Goal: Information Seeking & Learning: Find specific fact

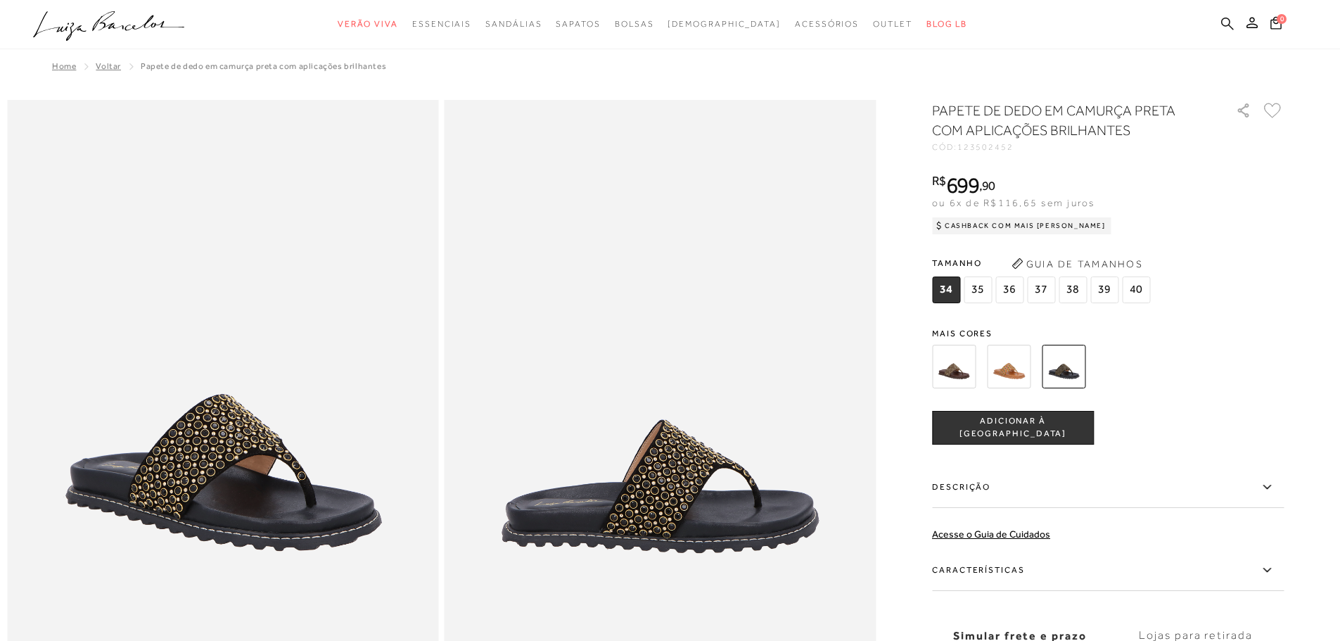
click at [1227, 28] on icon at bounding box center [1227, 23] width 13 height 13
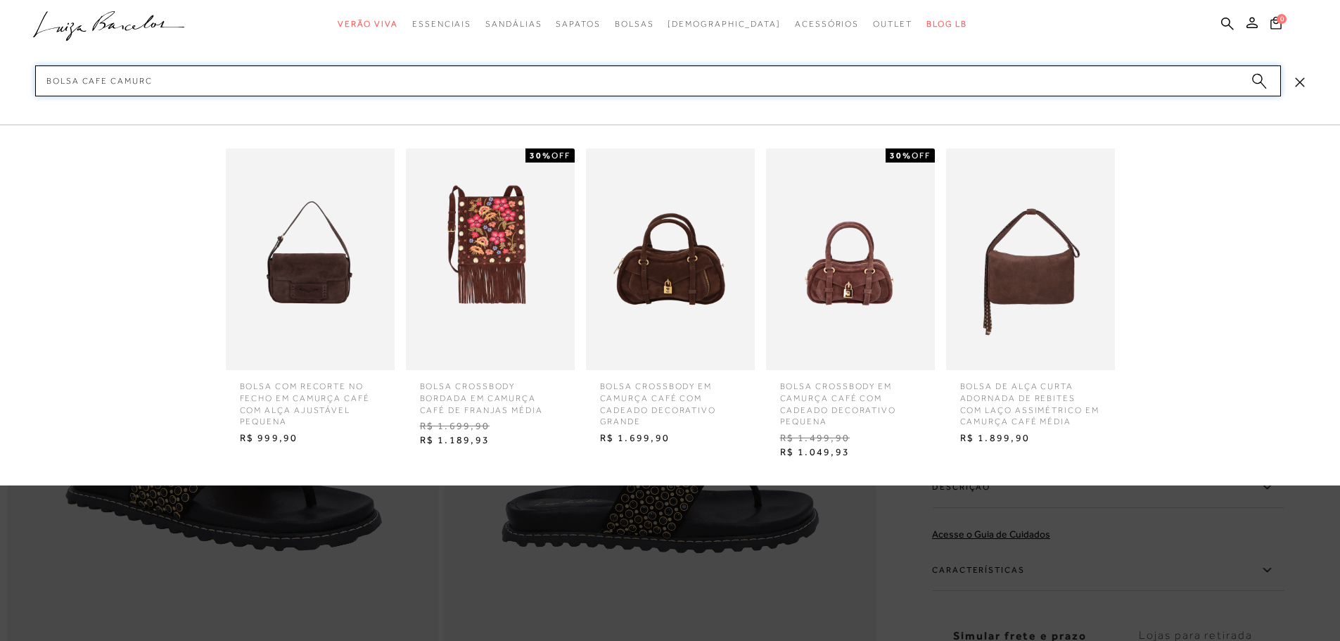
type input "BOLSA CAFE CAMURCA"
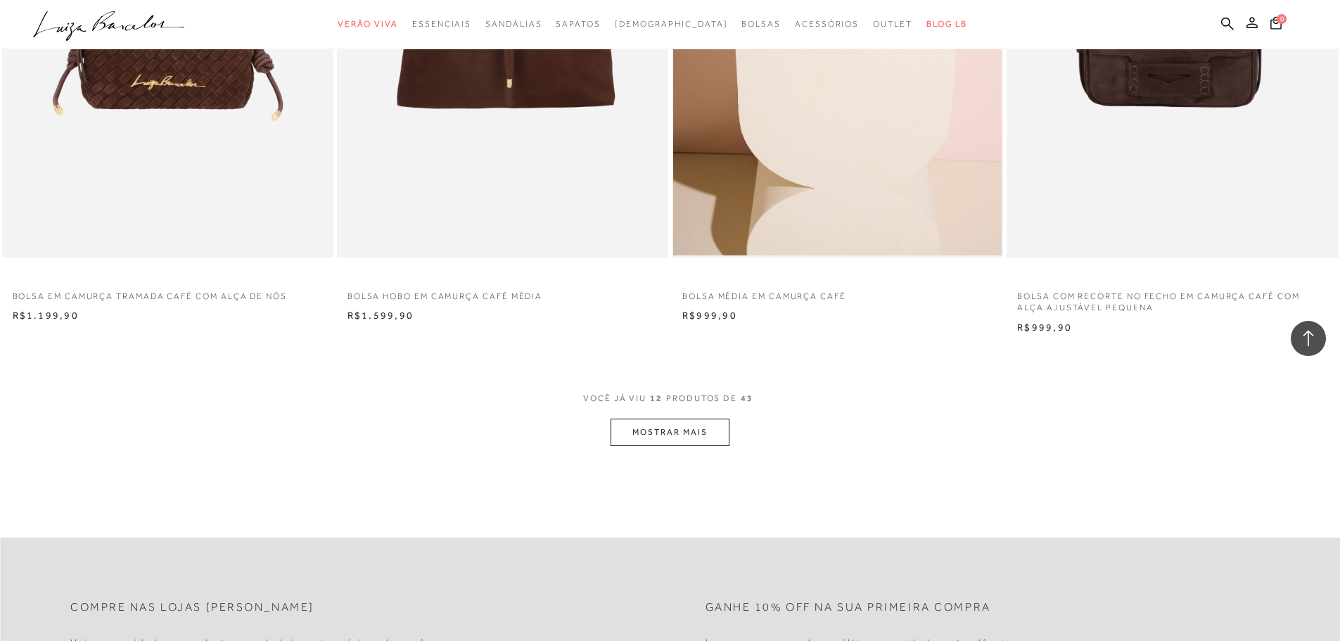
click at [448, 114] on img at bounding box center [502, 8] width 328 height 493
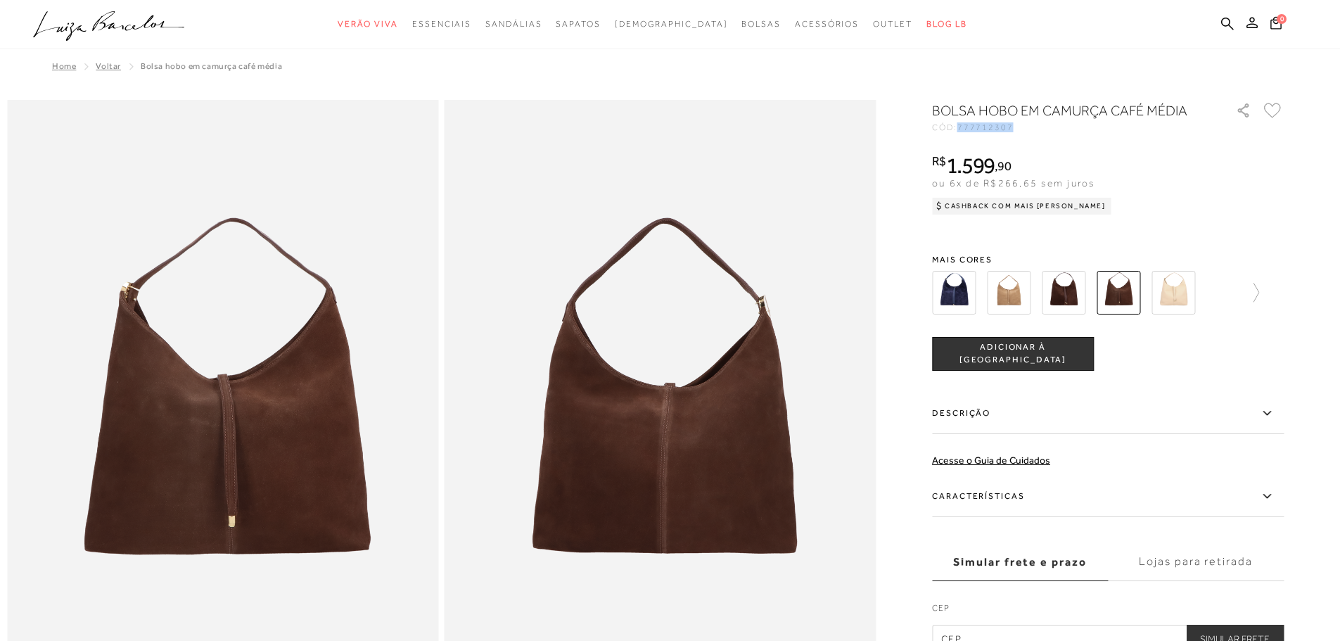
drag, startPoint x: 965, startPoint y: 129, endPoint x: 1017, endPoint y: 135, distance: 52.3
click at [1020, 130] on div "CÓD: 777712307" at bounding box center [1072, 127] width 281 height 8
copy span "777712307"
click at [1226, 21] on icon at bounding box center [1227, 23] width 13 height 13
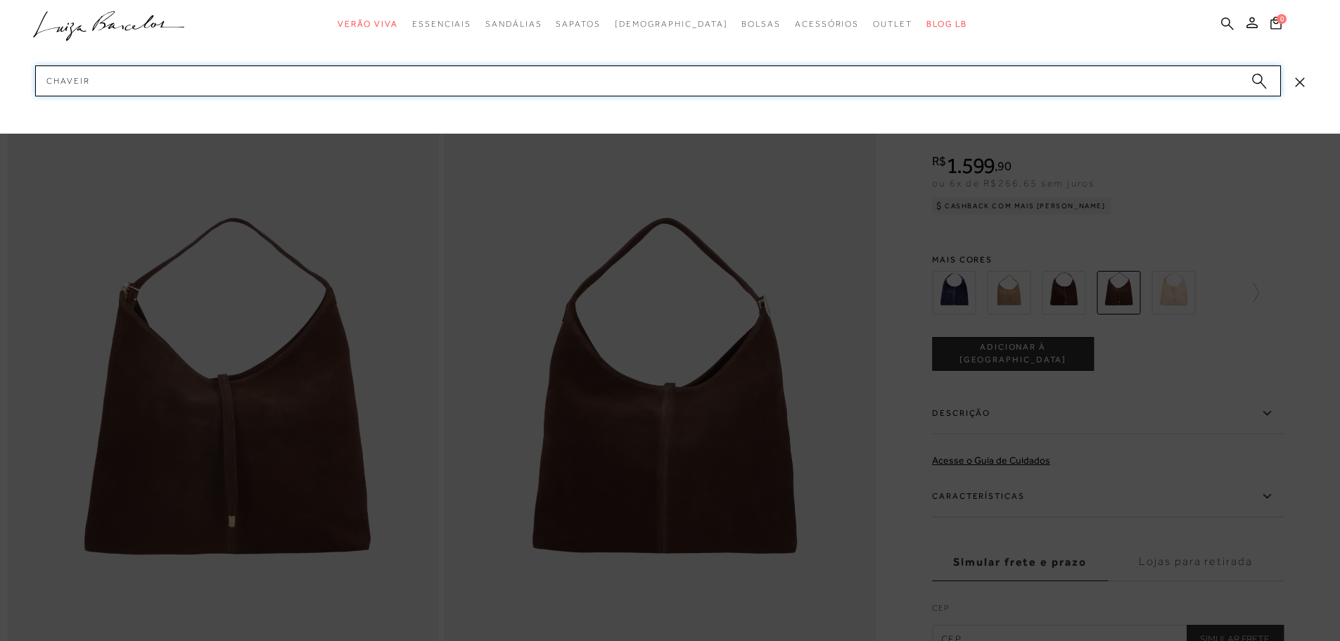
type input "CHAVEIRO"
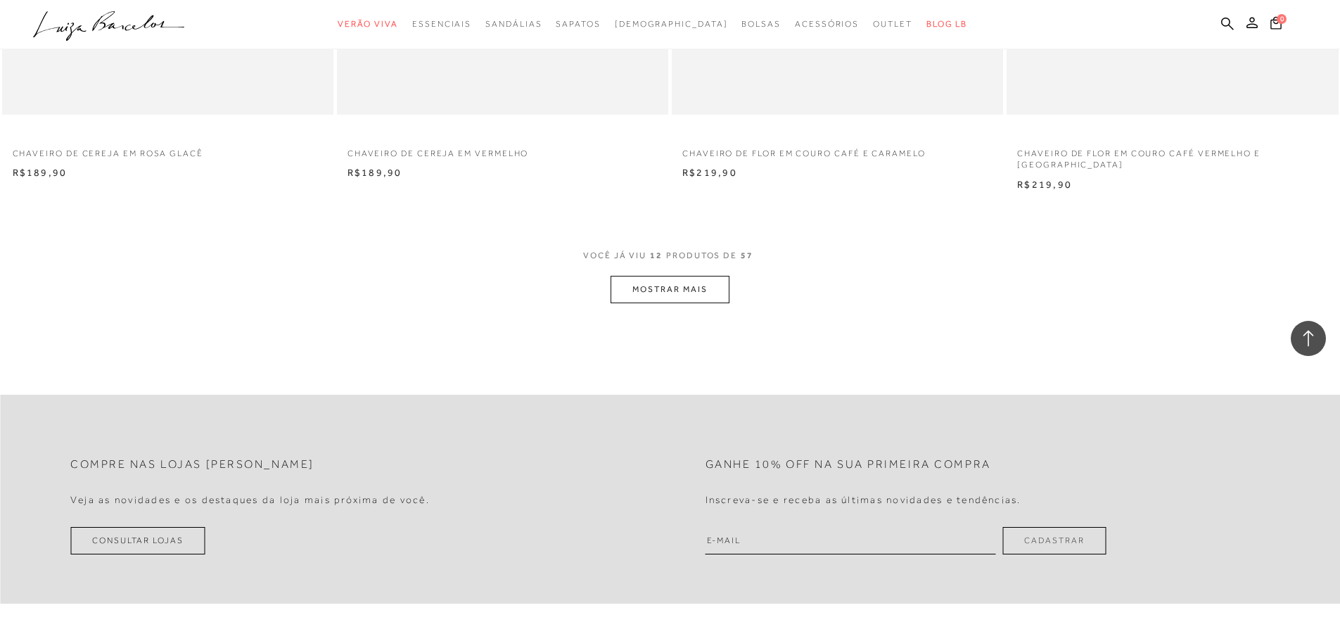
scroll to position [1688, 0]
click at [653, 274] on button "MOSTRAR MAIS" at bounding box center [669, 287] width 118 height 27
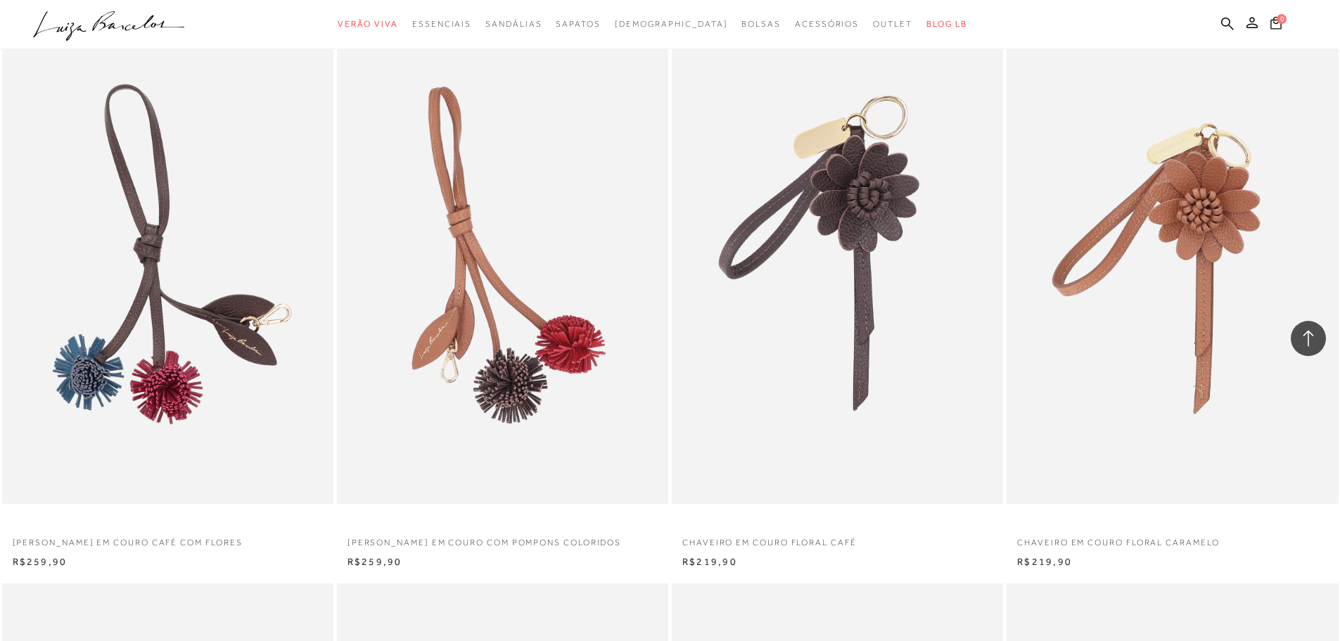
scroll to position [2391, 0]
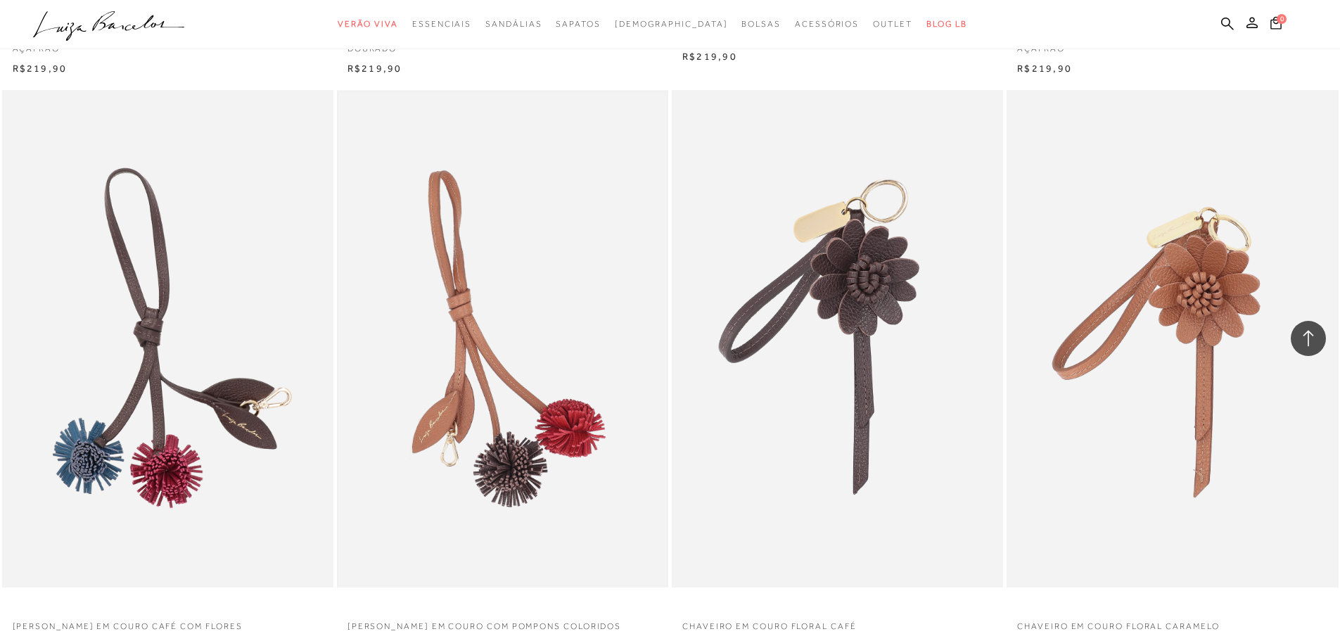
click at [460, 212] on img at bounding box center [502, 338] width 328 height 493
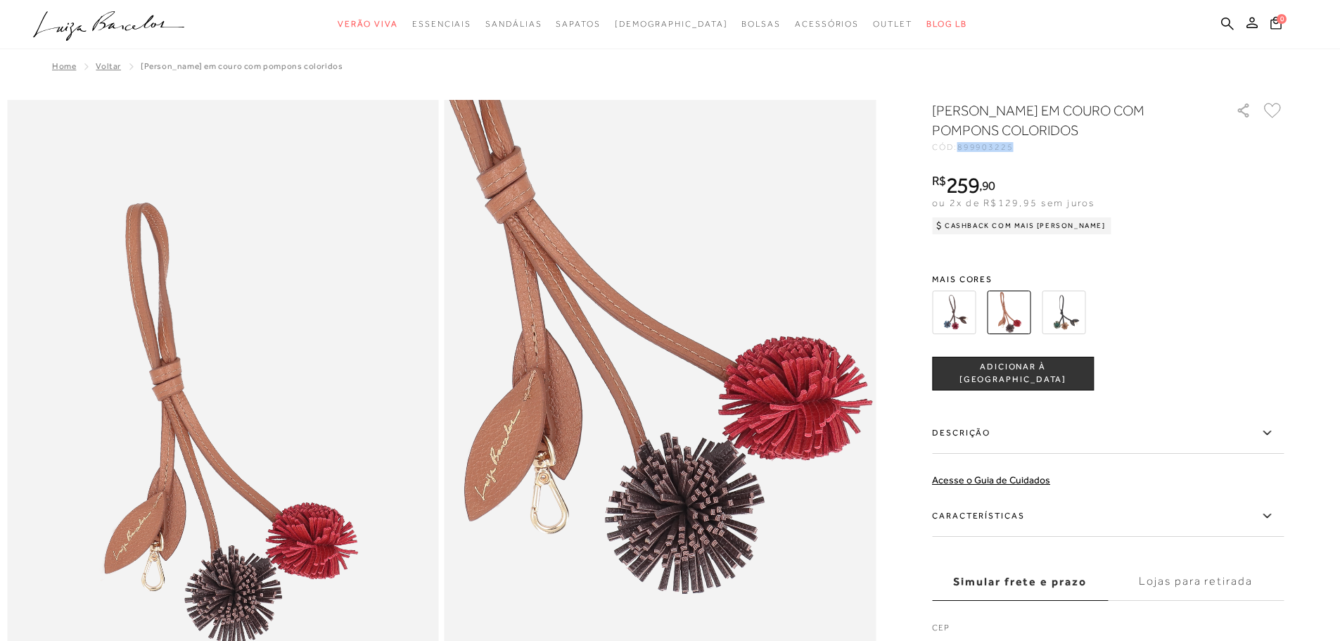
drag, startPoint x: 966, startPoint y: 151, endPoint x: 1018, endPoint y: 155, distance: 52.9
click at [1018, 155] on div "[PERSON_NAME] EM COURO COM POMPONS COLORIDOS CÓD: 899903225 × É necessário sele…" at bounding box center [1108, 387] width 352 height 572
copy span "899903225"
